Goal: Register for event/course

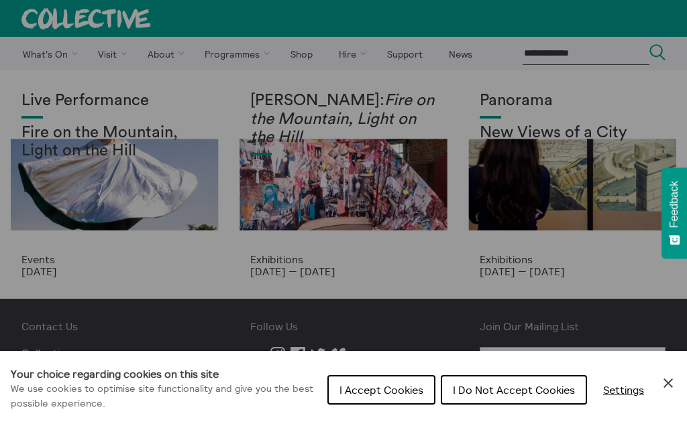
scroll to position [4, 0]
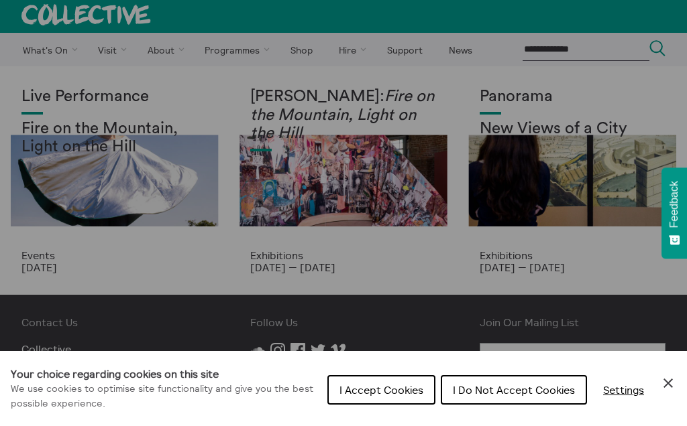
click at [371, 384] on span "I Accept Cookies" at bounding box center [381, 390] width 84 height 13
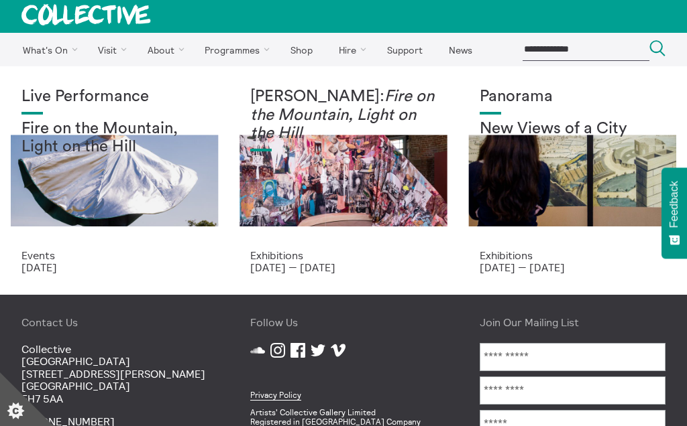
click at [193, 271] on p "22 Aug 2025" at bounding box center [114, 268] width 186 height 12
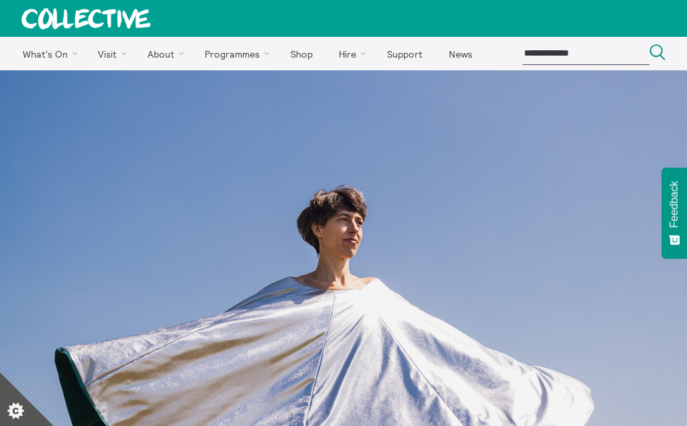
click at [0, 0] on link "Events" at bounding box center [0, 0] width 0 height 0
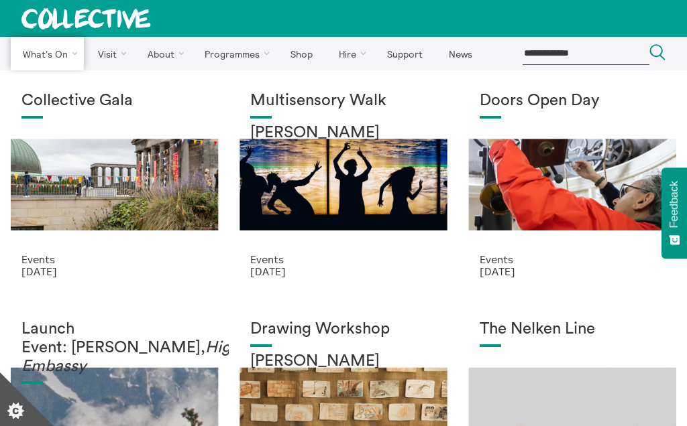
click at [0, 0] on link "Guided Tours" at bounding box center [0, 0] width 0 height 0
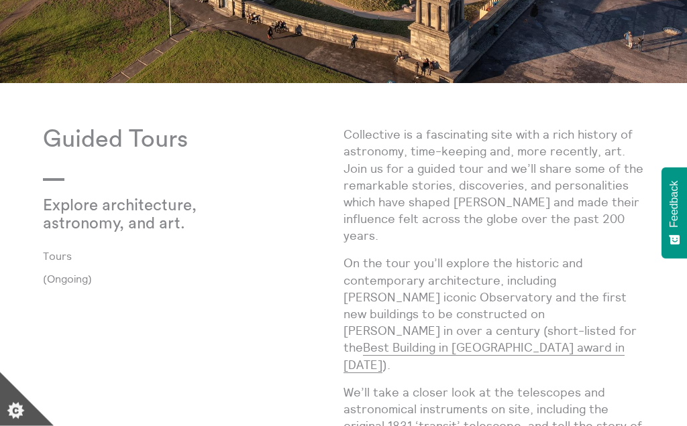
scroll to position [429, 0]
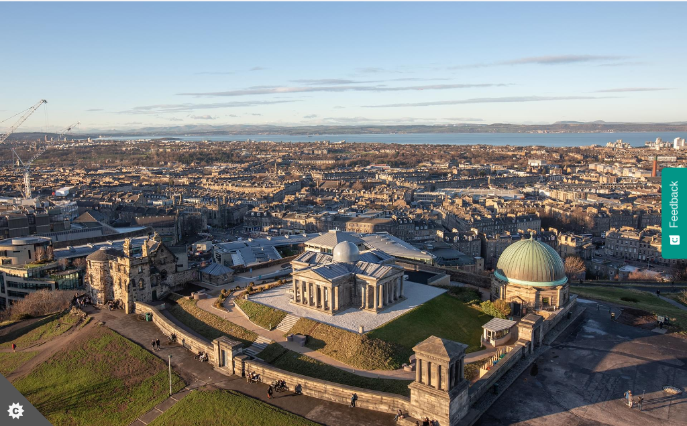
scroll to position [0, 0]
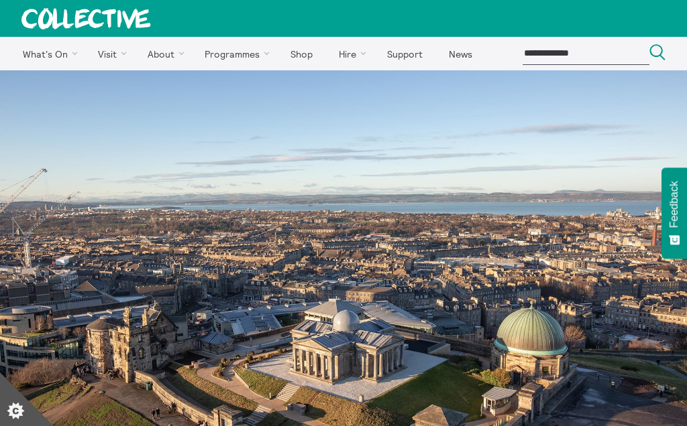
click at [0, 0] on link "Events" at bounding box center [0, 0] width 0 height 0
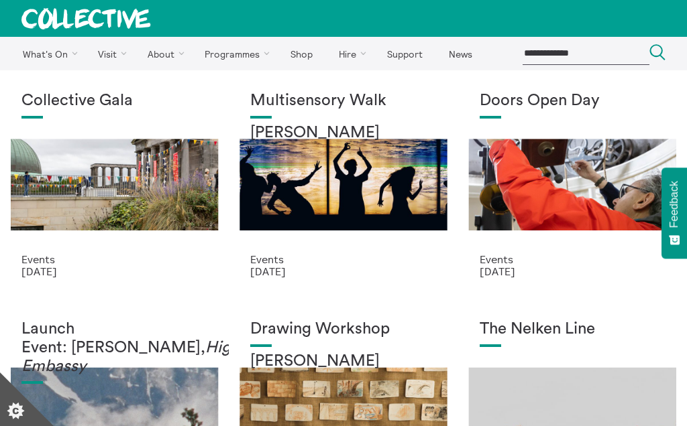
click at [128, 191] on div "Collective Gala" at bounding box center [114, 173] width 186 height 162
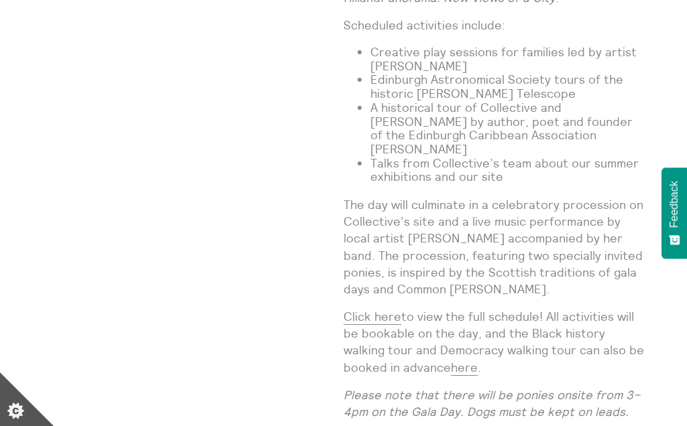
scroll to position [1259, 0]
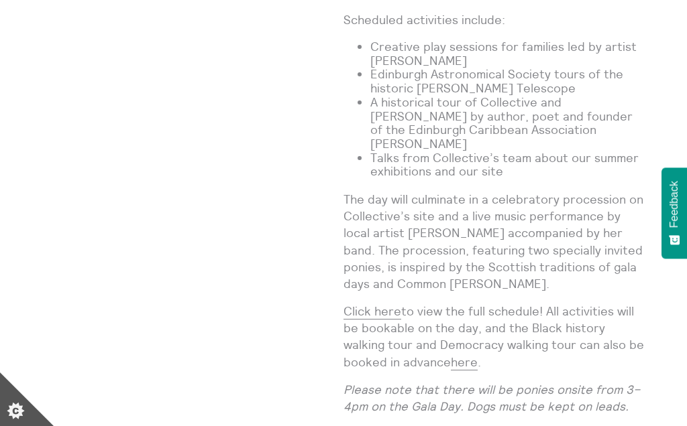
click at [381, 304] on link "Click here" at bounding box center [372, 312] width 58 height 16
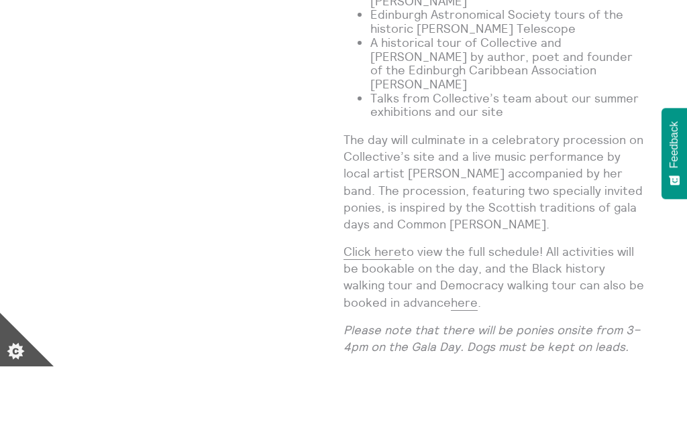
scroll to position [1320, 0]
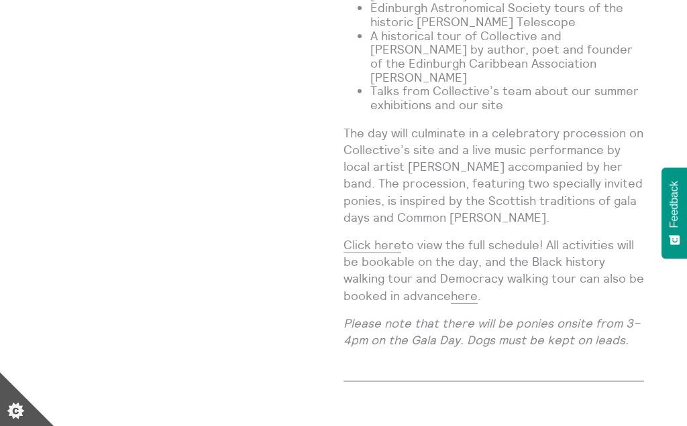
click at [465, 288] on link "here" at bounding box center [464, 296] width 27 height 16
